Goal: Navigation & Orientation: Understand site structure

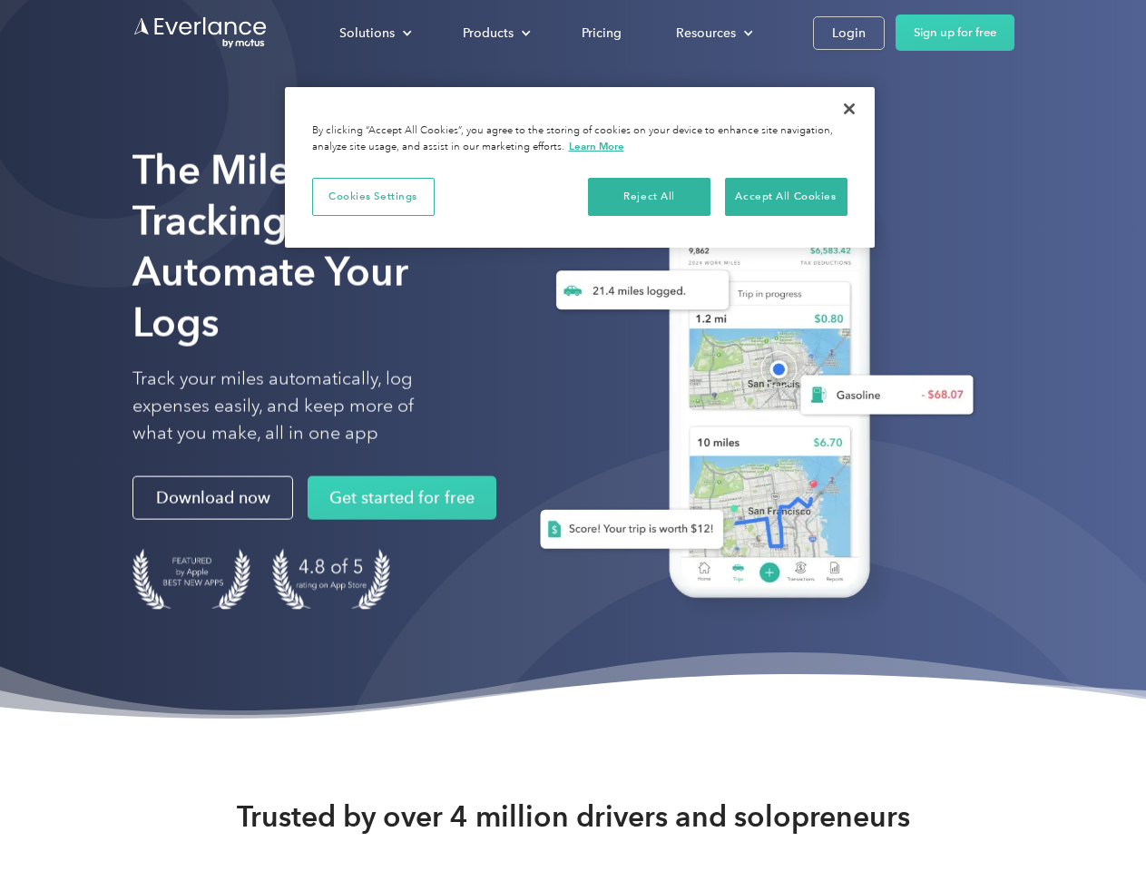
click at [375, 33] on div "Solutions" at bounding box center [366, 33] width 55 height 23
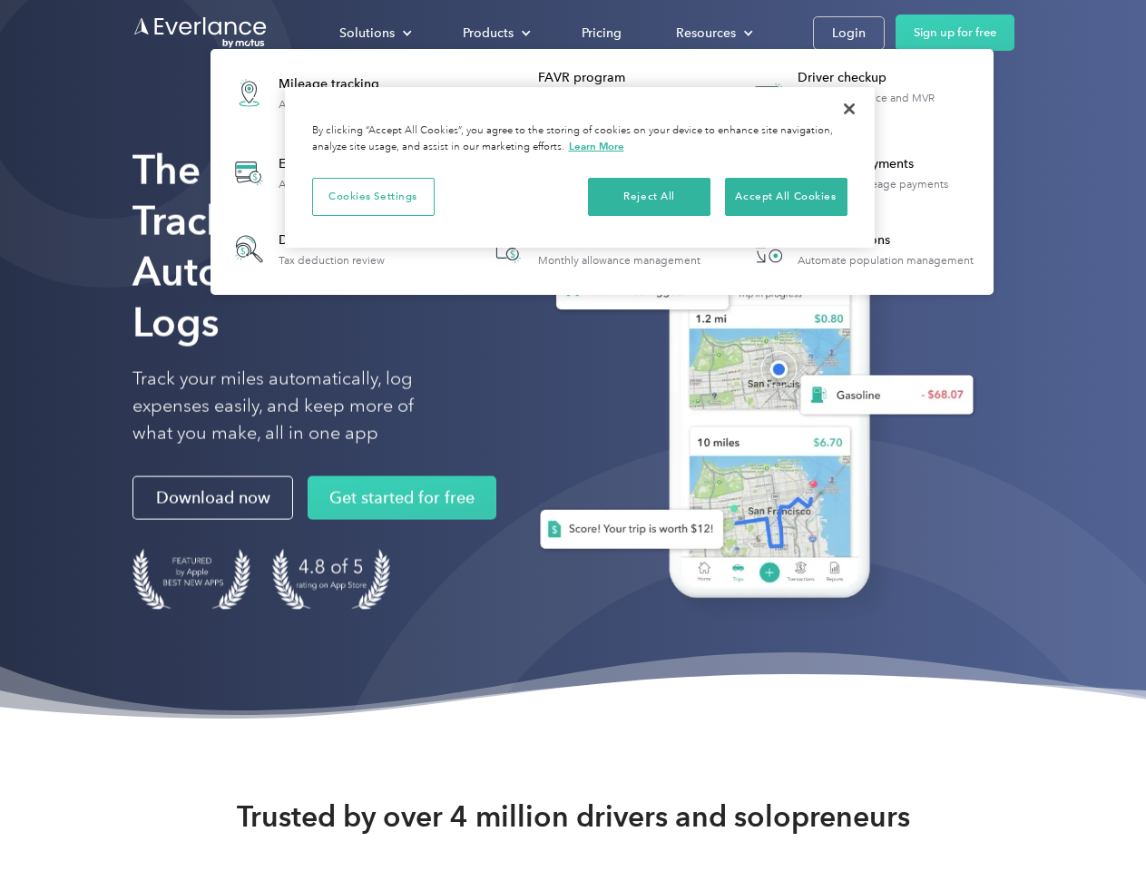
click at [495, 33] on div "Products" at bounding box center [488, 33] width 51 height 23
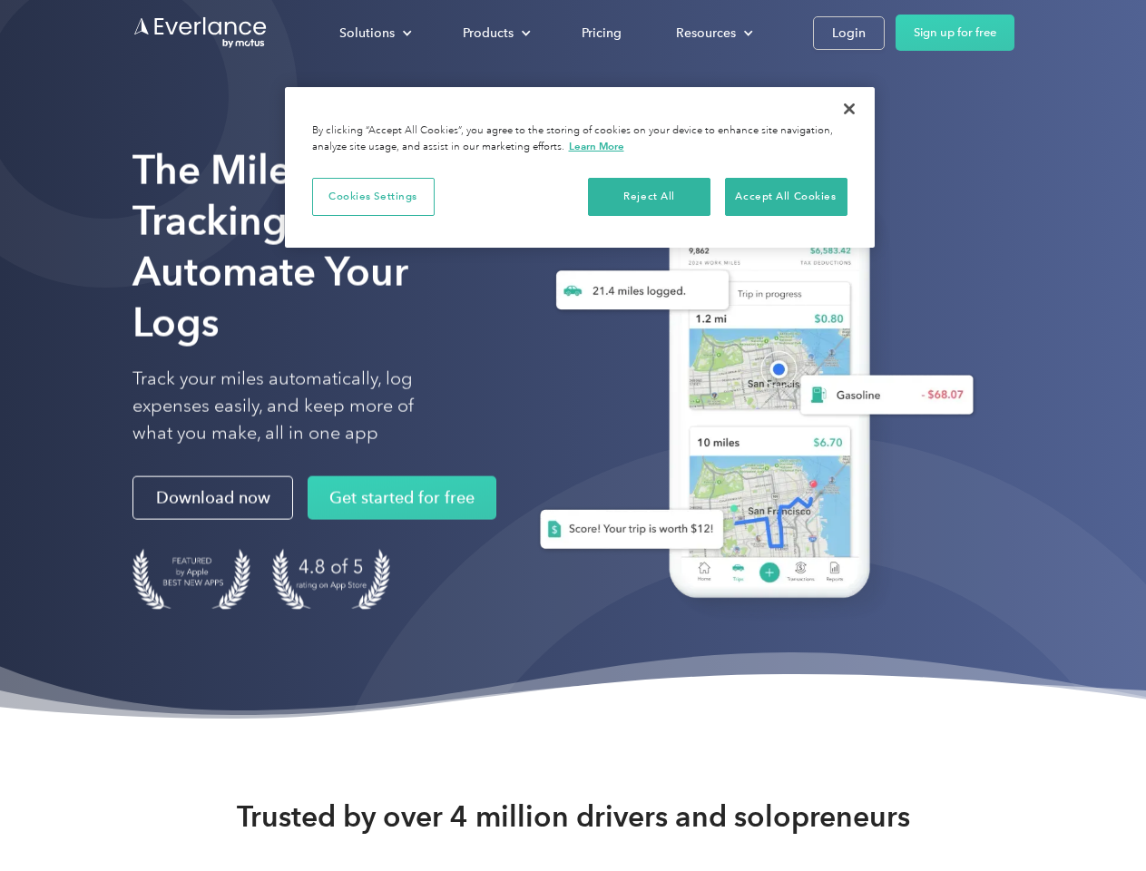
click at [712, 33] on div "Resources" at bounding box center [706, 33] width 60 height 23
click at [373, 196] on button "Cookies Settings" at bounding box center [373, 197] width 123 height 38
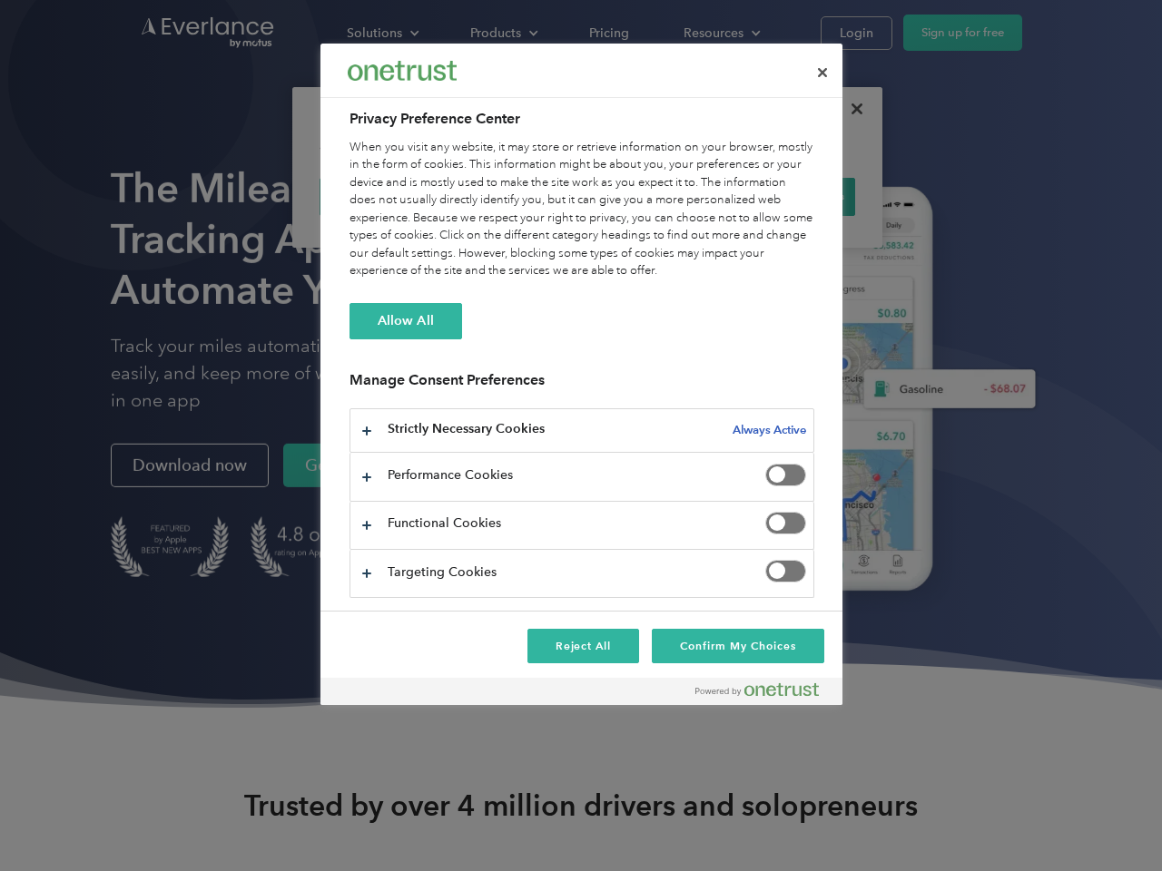
click at [650, 196] on div "When you visit any website, it may store or retrieve information on your browse…" at bounding box center [581, 210] width 465 height 142
click at [786, 196] on div "When you visit any website, it may store or retrieve information on your browse…" at bounding box center [581, 210] width 465 height 142
click at [849, 109] on div at bounding box center [581, 435] width 1162 height 871
